Goal: Find specific page/section: Find specific page/section

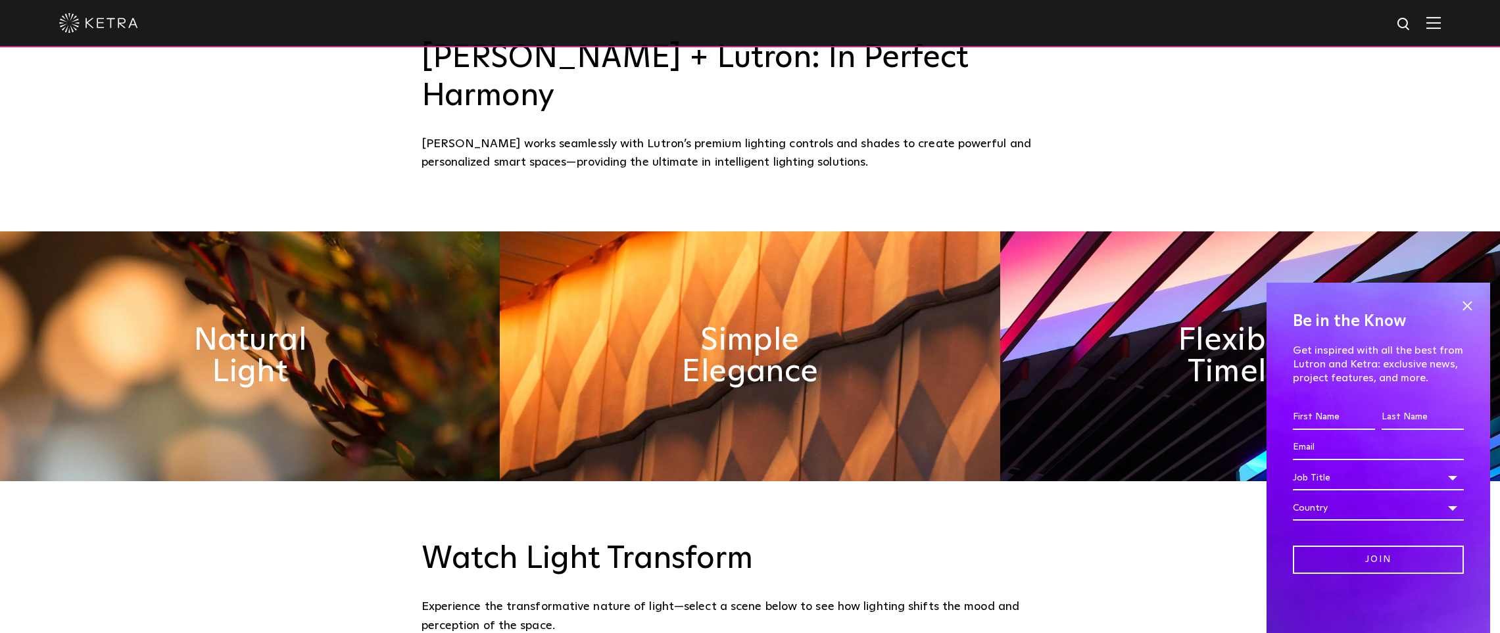
scroll to position [852, 0]
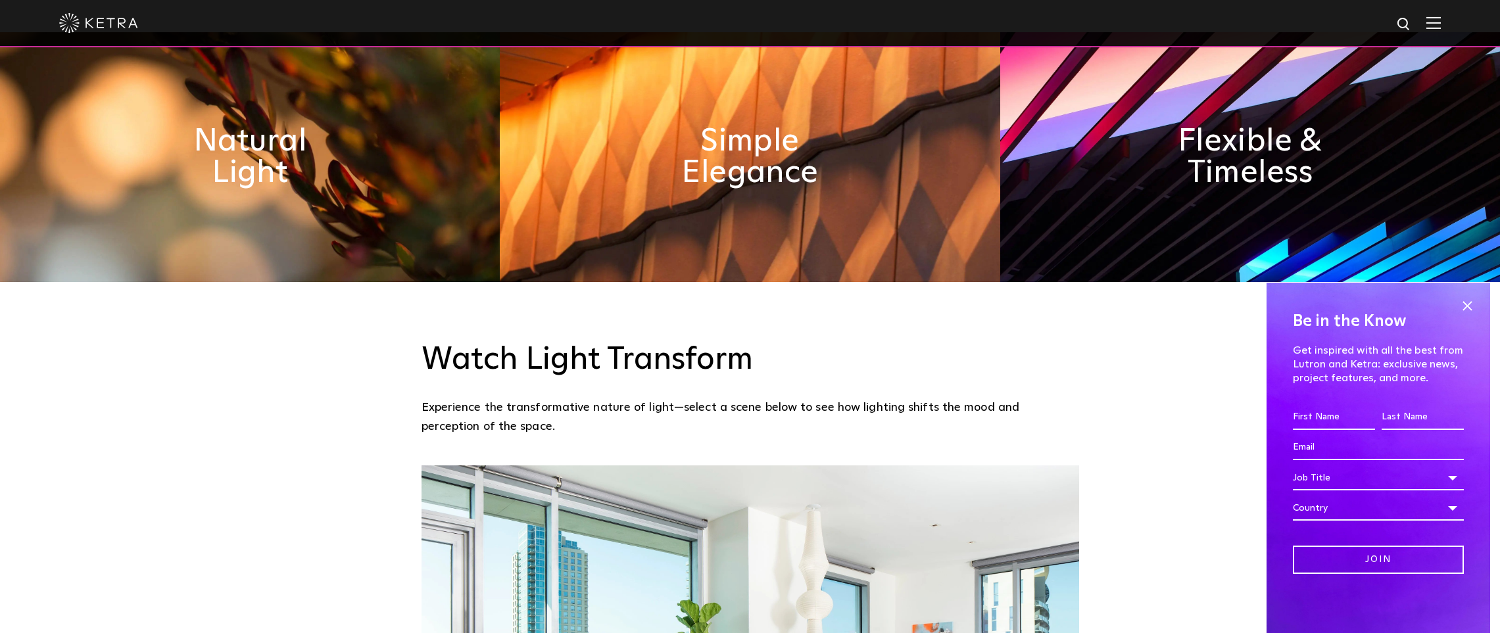
click at [1464, 301] on span at bounding box center [1467, 306] width 20 height 20
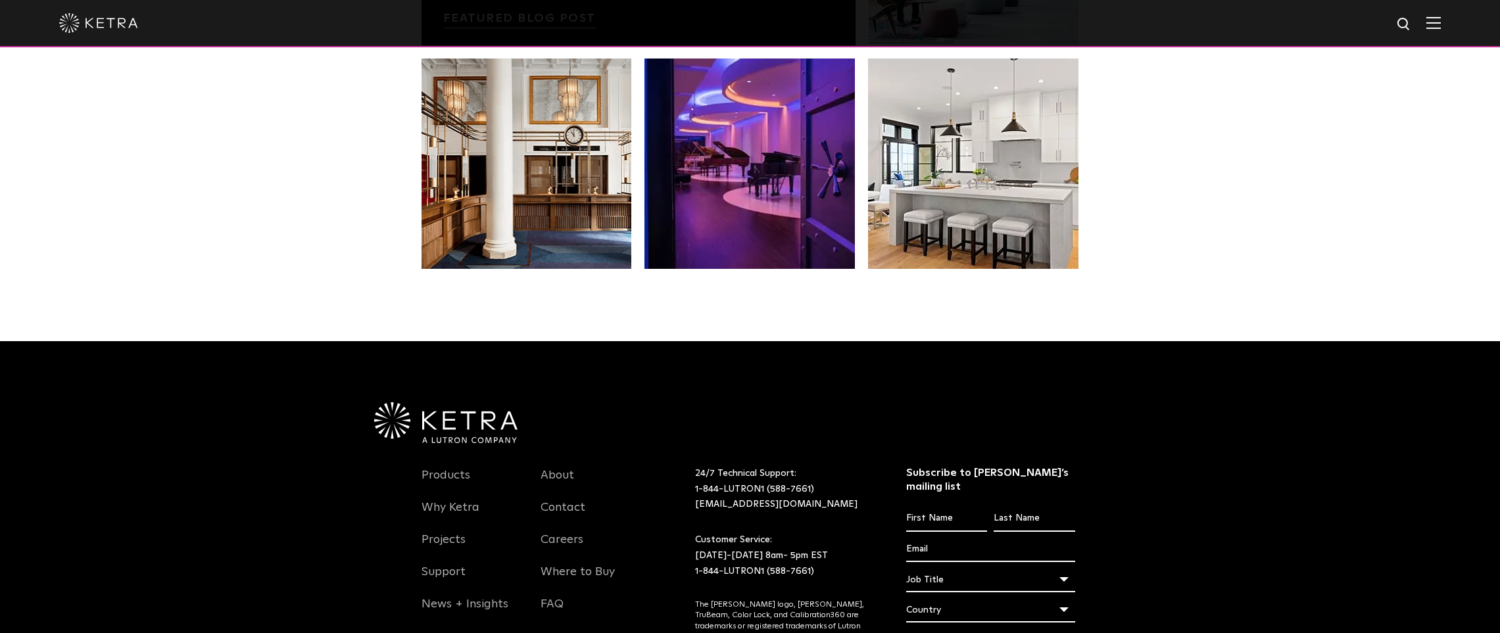
scroll to position [2760, 0]
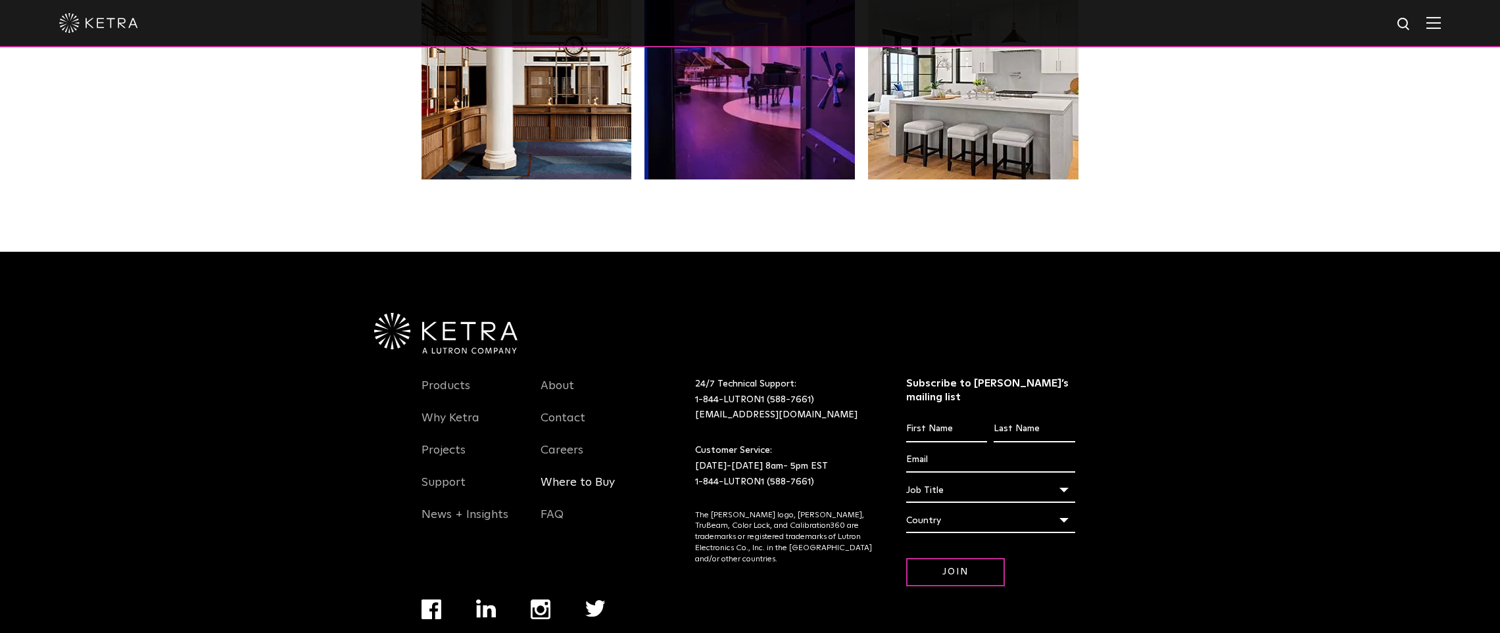
click at [576, 475] on link "Where to Buy" at bounding box center [577, 490] width 74 height 30
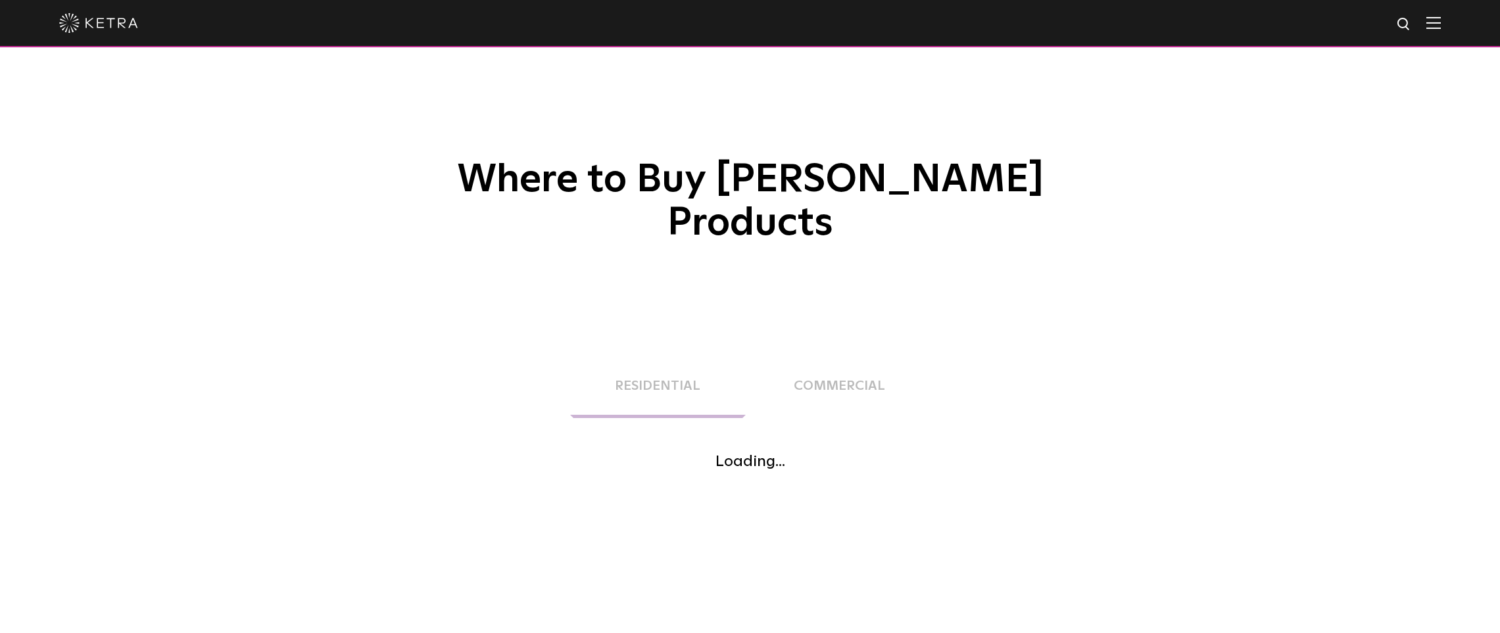
click at [660, 343] on link "Residential" at bounding box center [684, 347] width 115 height 28
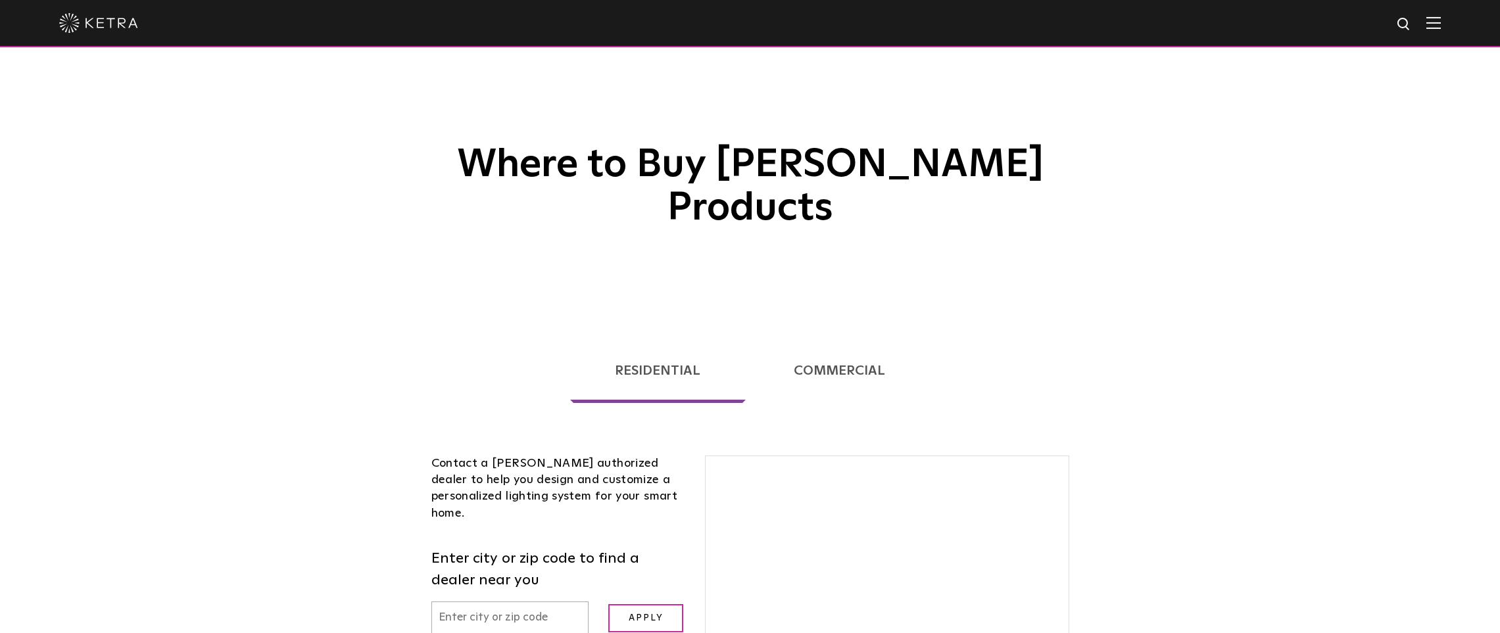
scroll to position [335, 0]
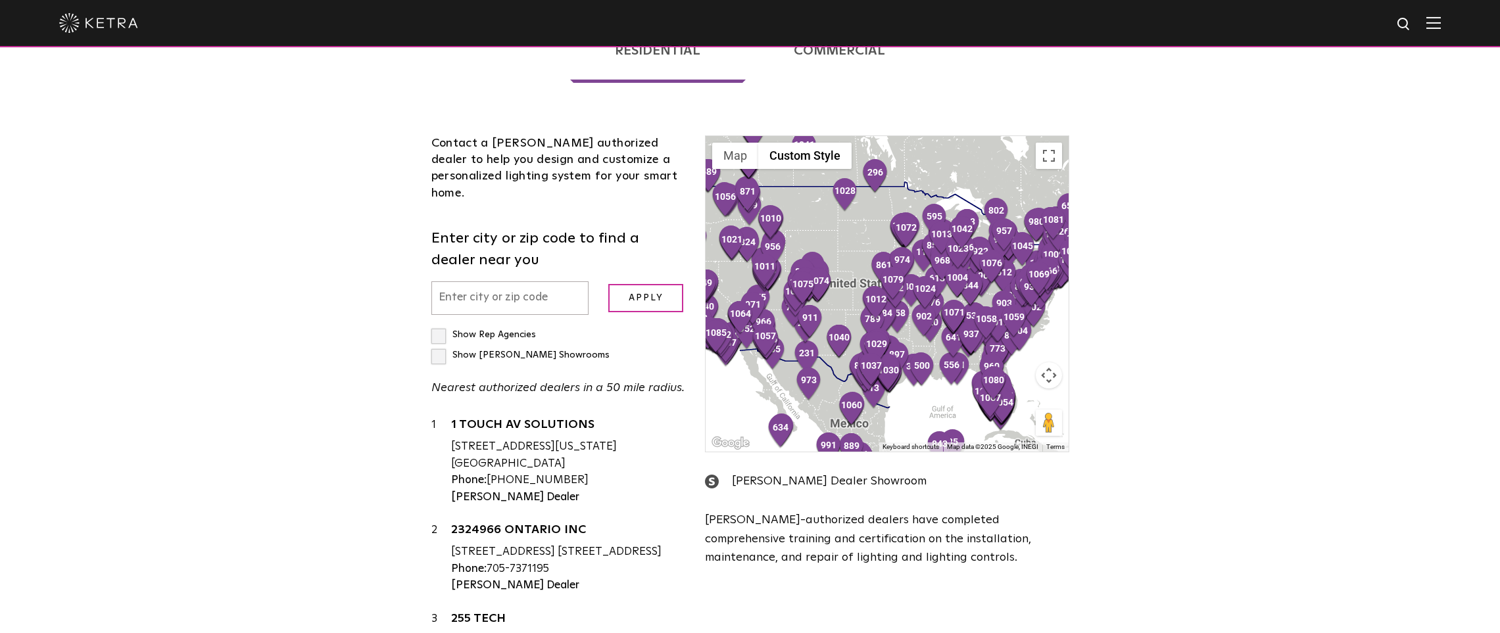
click at [521, 281] on input "text" at bounding box center [510, 298] width 158 height 34
type input "02148"
click at [645, 284] on input "Apply" at bounding box center [645, 298] width 75 height 28
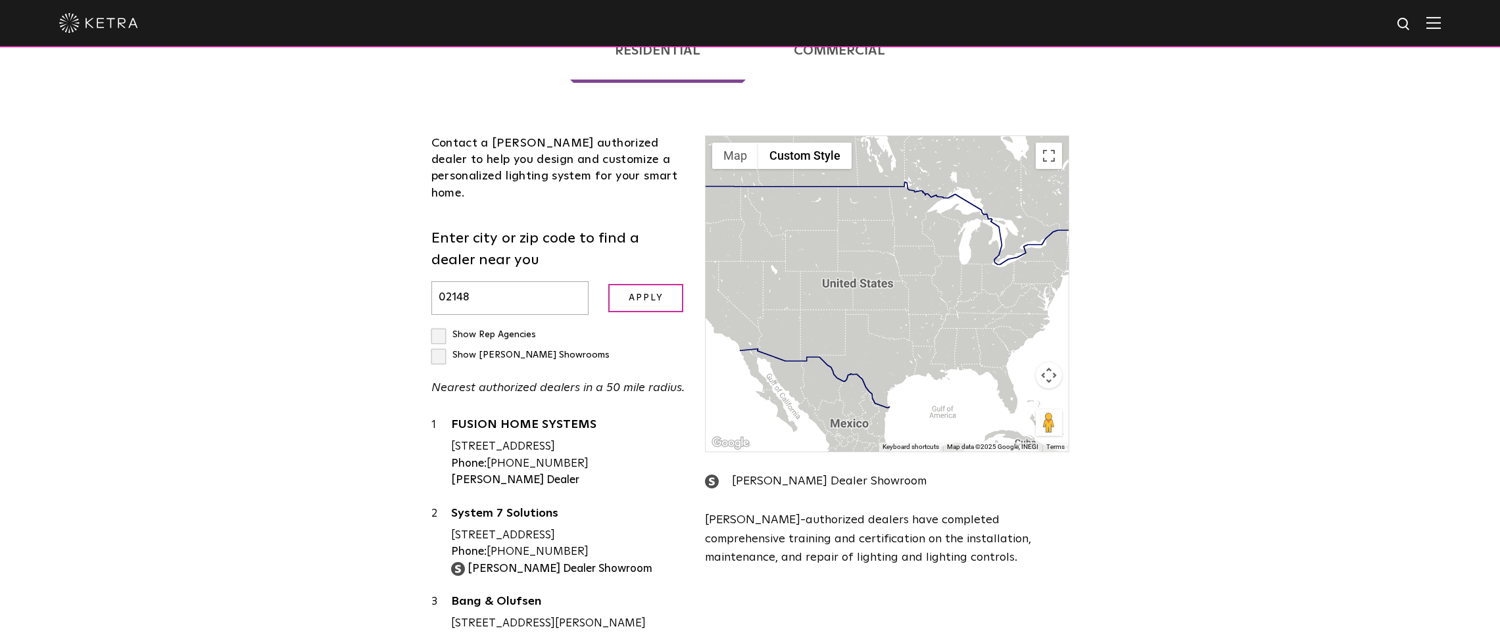
click at [651, 284] on input "Apply" at bounding box center [645, 298] width 75 height 28
click at [642, 284] on input "Apply" at bounding box center [645, 298] width 75 height 28
click at [508, 281] on input "02148" at bounding box center [510, 298] width 158 height 34
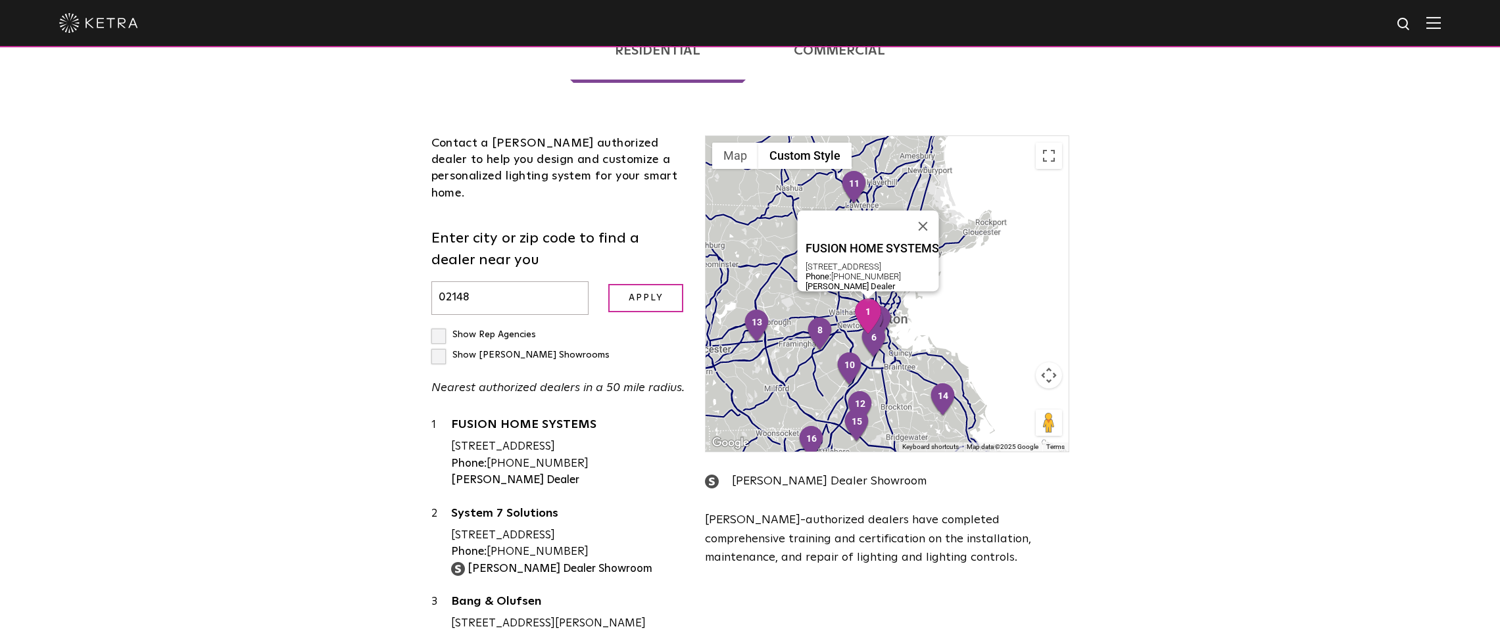
click at [531, 439] on div "[STREET_ADDRESS]" at bounding box center [568, 447] width 235 height 17
click at [529, 419] on link "FUSION HOME SYSTEMS" at bounding box center [568, 427] width 235 height 16
click at [502, 508] on link "System 7 Solutions" at bounding box center [568, 516] width 235 height 16
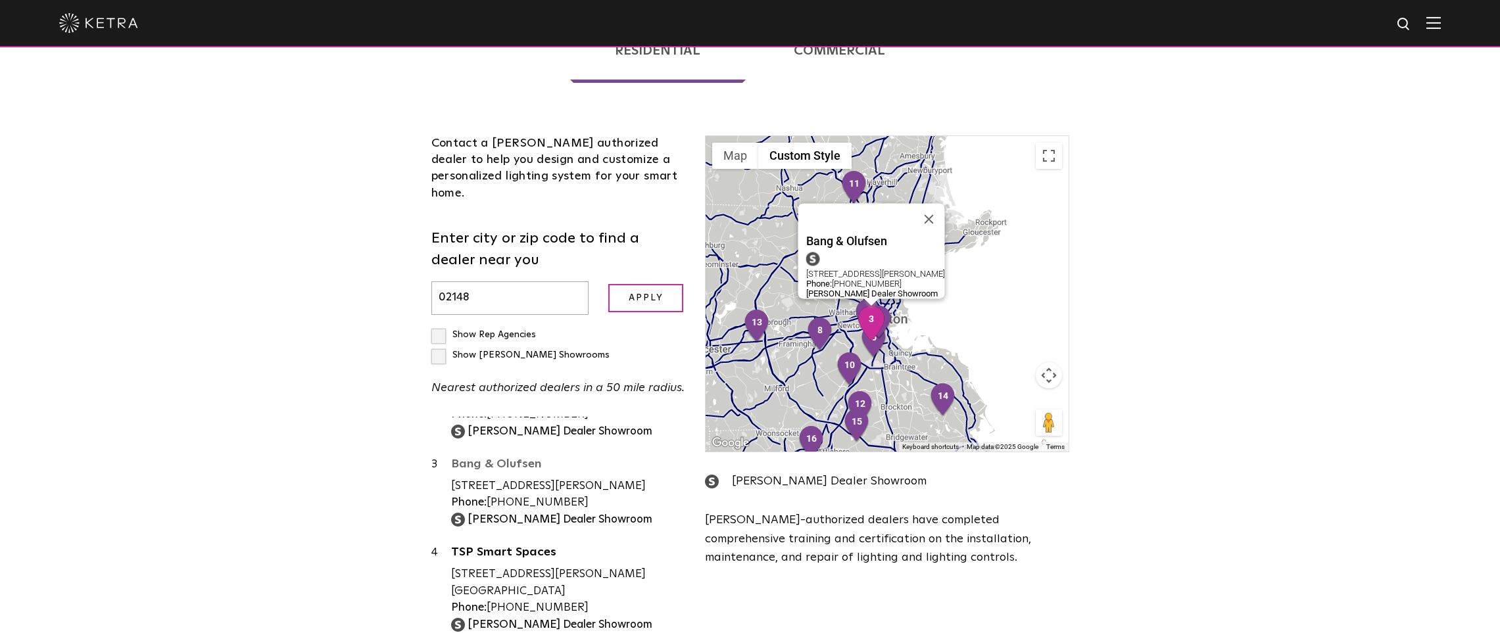
click at [513, 458] on link "Bang & Olufsen" at bounding box center [568, 466] width 235 height 16
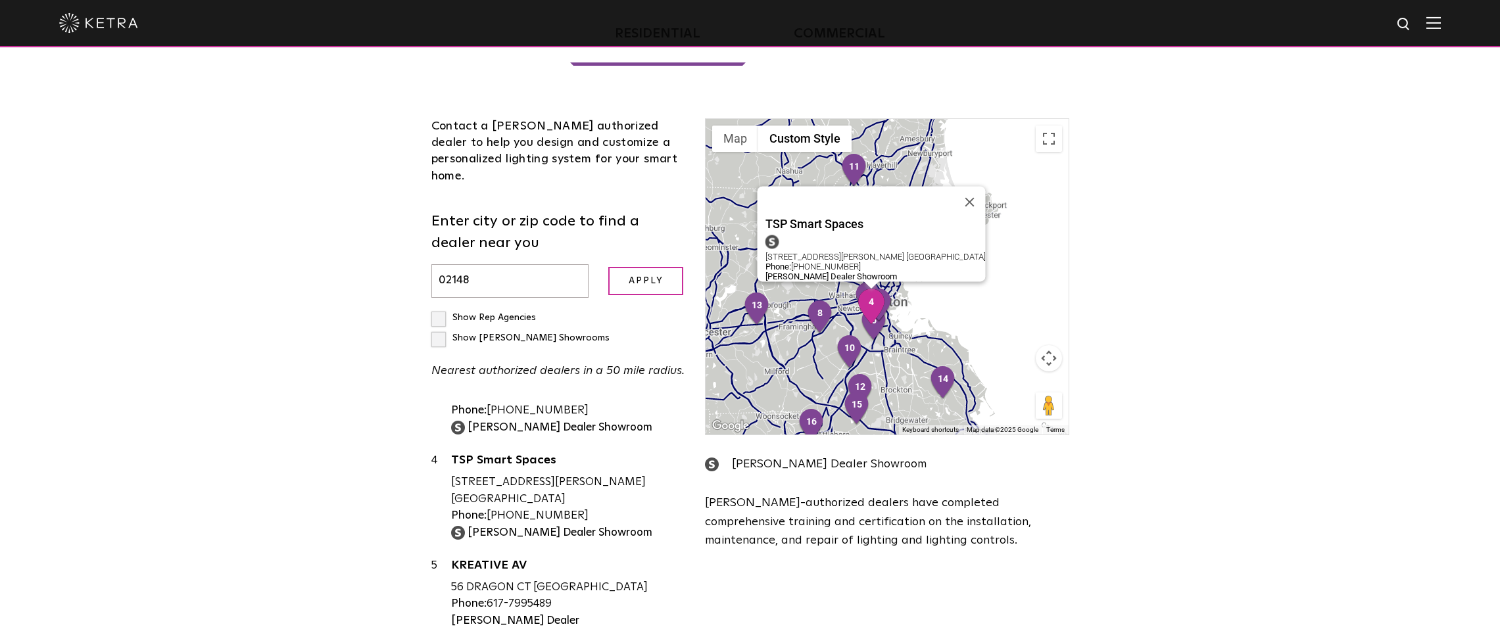
scroll to position [243, 0]
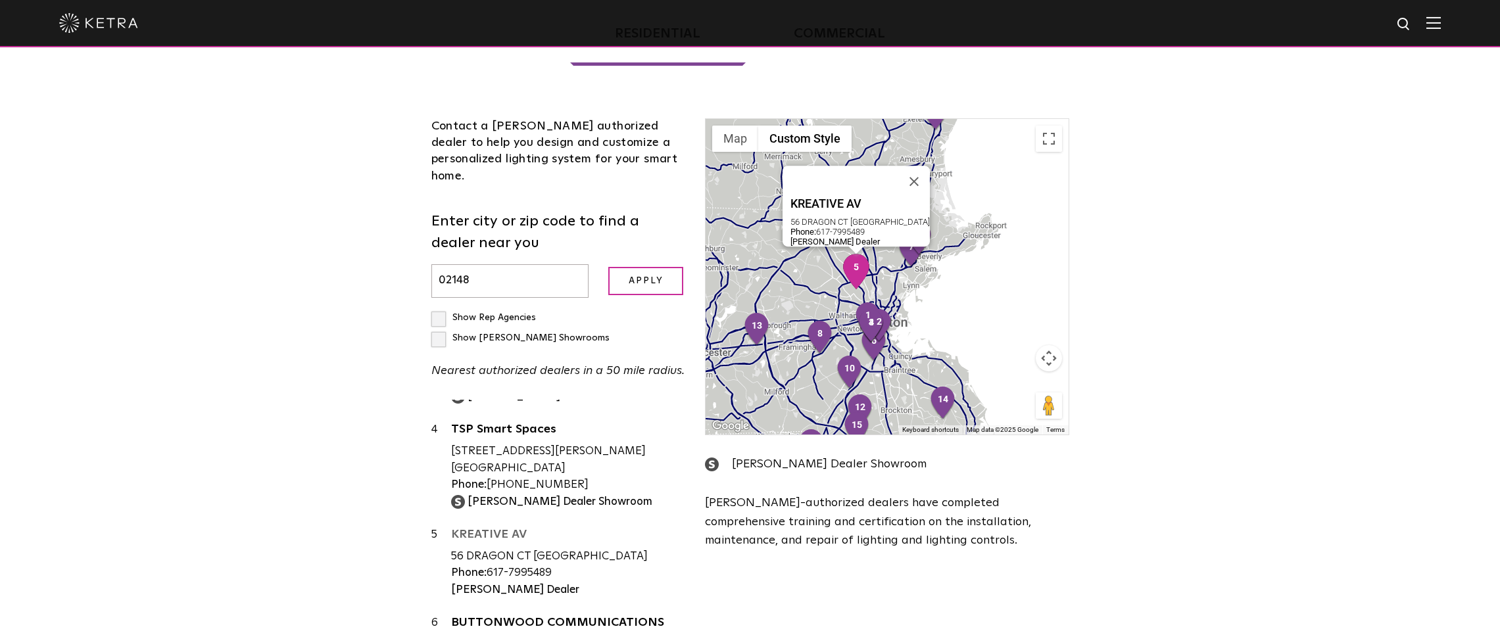
click at [510, 529] on link "KREATIVE AV" at bounding box center [568, 537] width 235 height 16
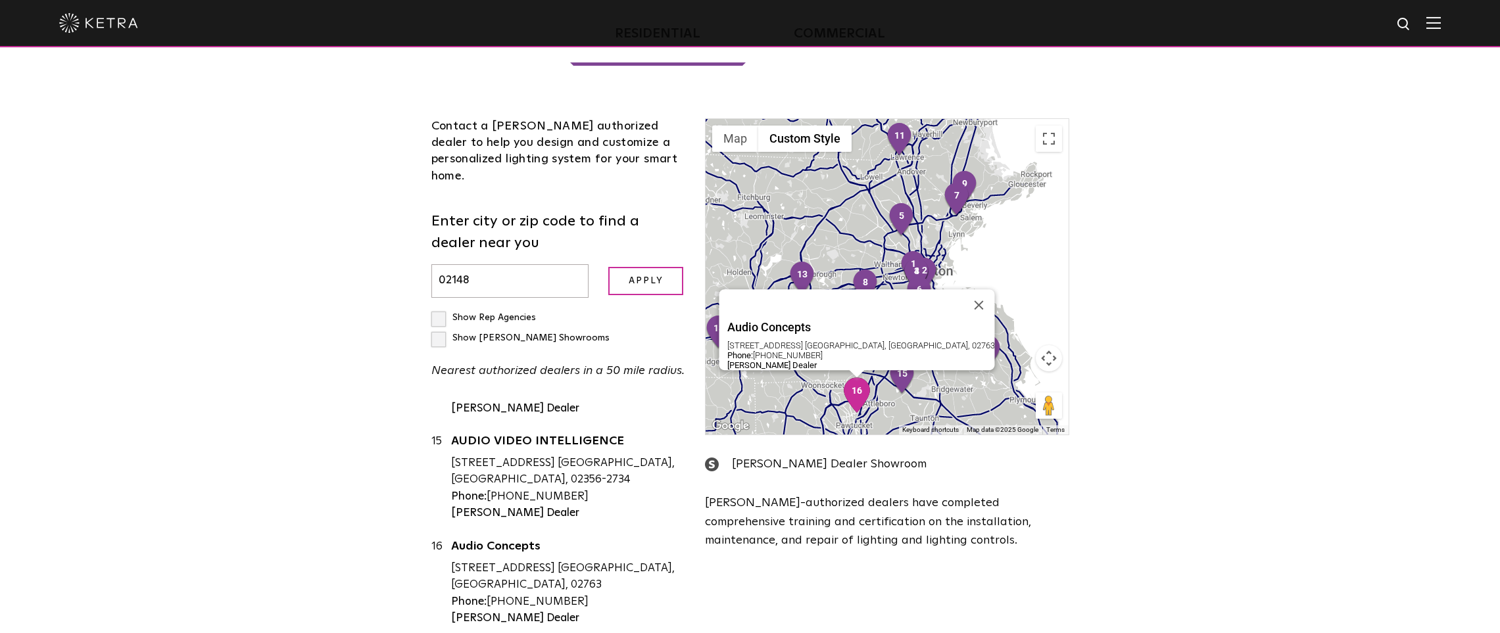
scroll to position [1396, 0]
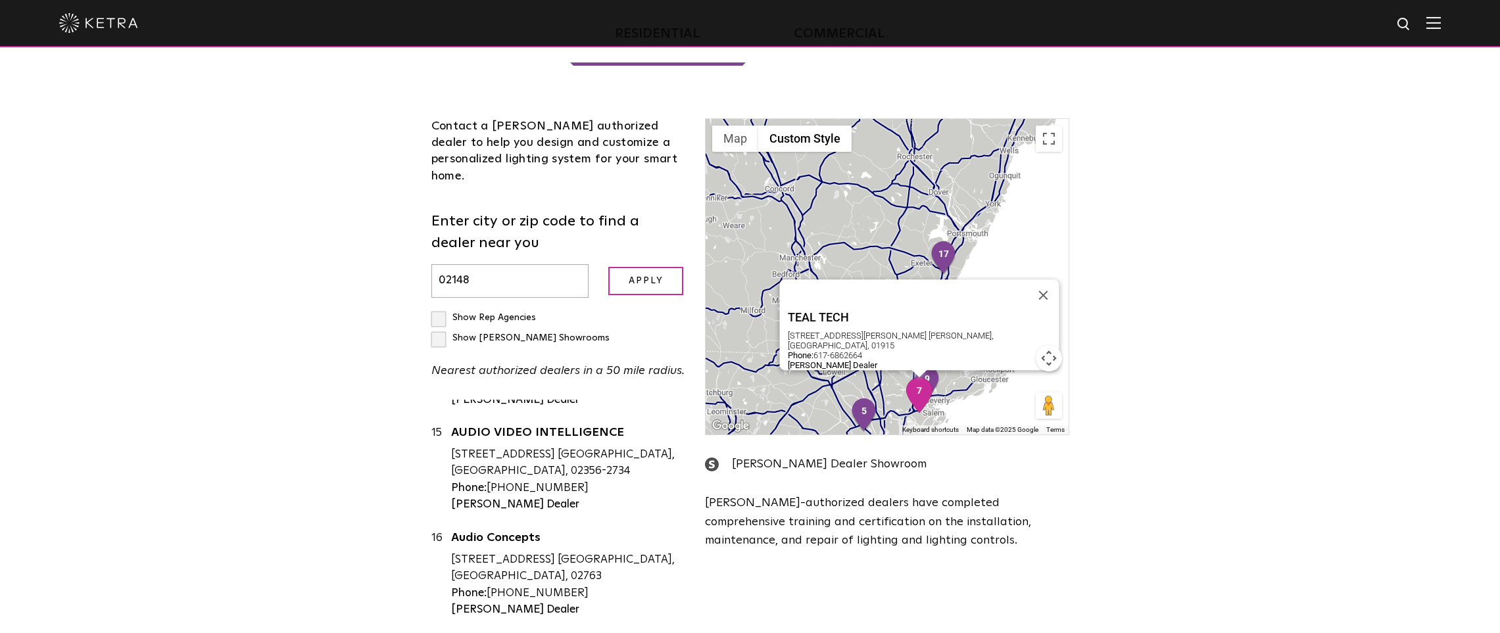
click at [909, 377] on img "7" at bounding box center [919, 395] width 28 height 36
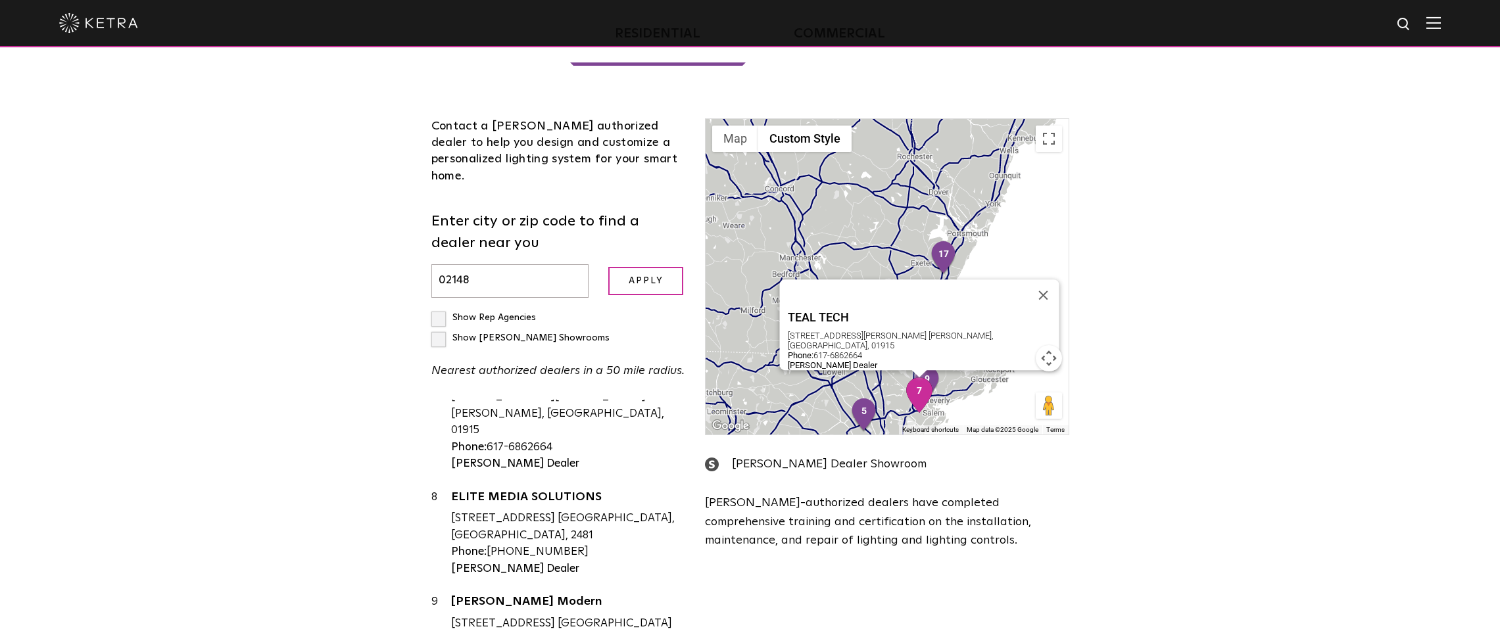
scroll to position [575, 0]
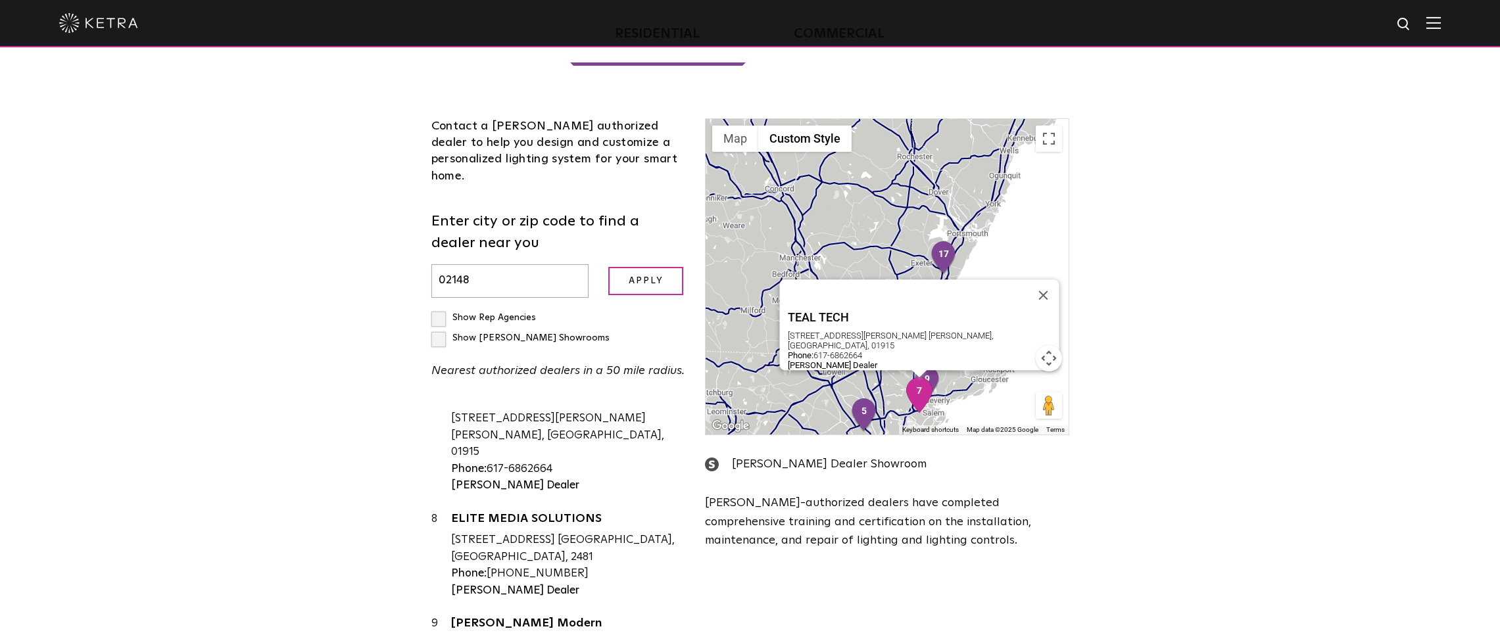
click at [474, 391] on link "TEAL TECH" at bounding box center [568, 399] width 235 height 16
